Goal: Task Accomplishment & Management: Use online tool/utility

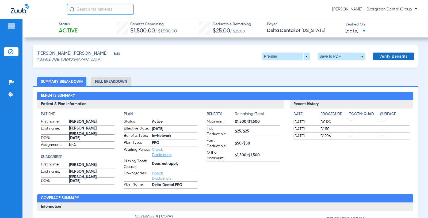
click at [388, 56] on span "Verify Benefits" at bounding box center [394, 56] width 28 height 4
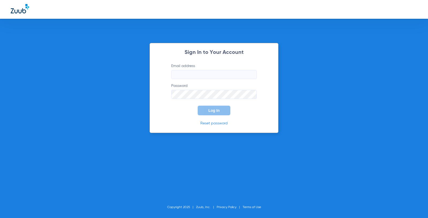
type input "[PERSON_NAME][EMAIL_ADDRESS][DOMAIN_NAME]"
type input "janet@evergreendentalgroup.com"
click at [210, 112] on button "Log In" at bounding box center [214, 110] width 33 height 10
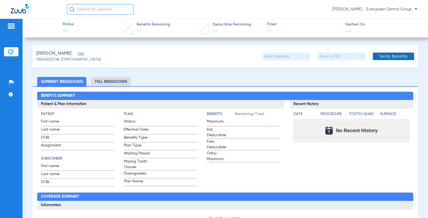
click at [381, 56] on span "Verify Benefits" at bounding box center [394, 56] width 28 height 4
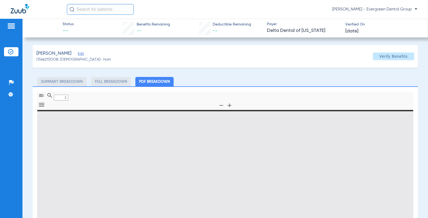
type input "0"
select select "page-width"
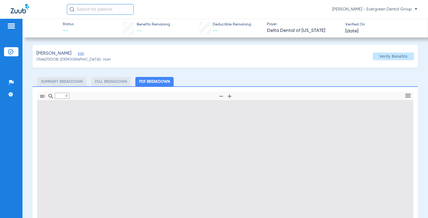
type input "1"
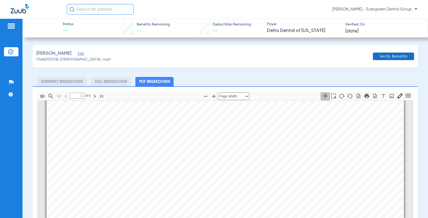
click at [382, 56] on span "Verify Benefits" at bounding box center [394, 56] width 28 height 4
